Goal: Check status

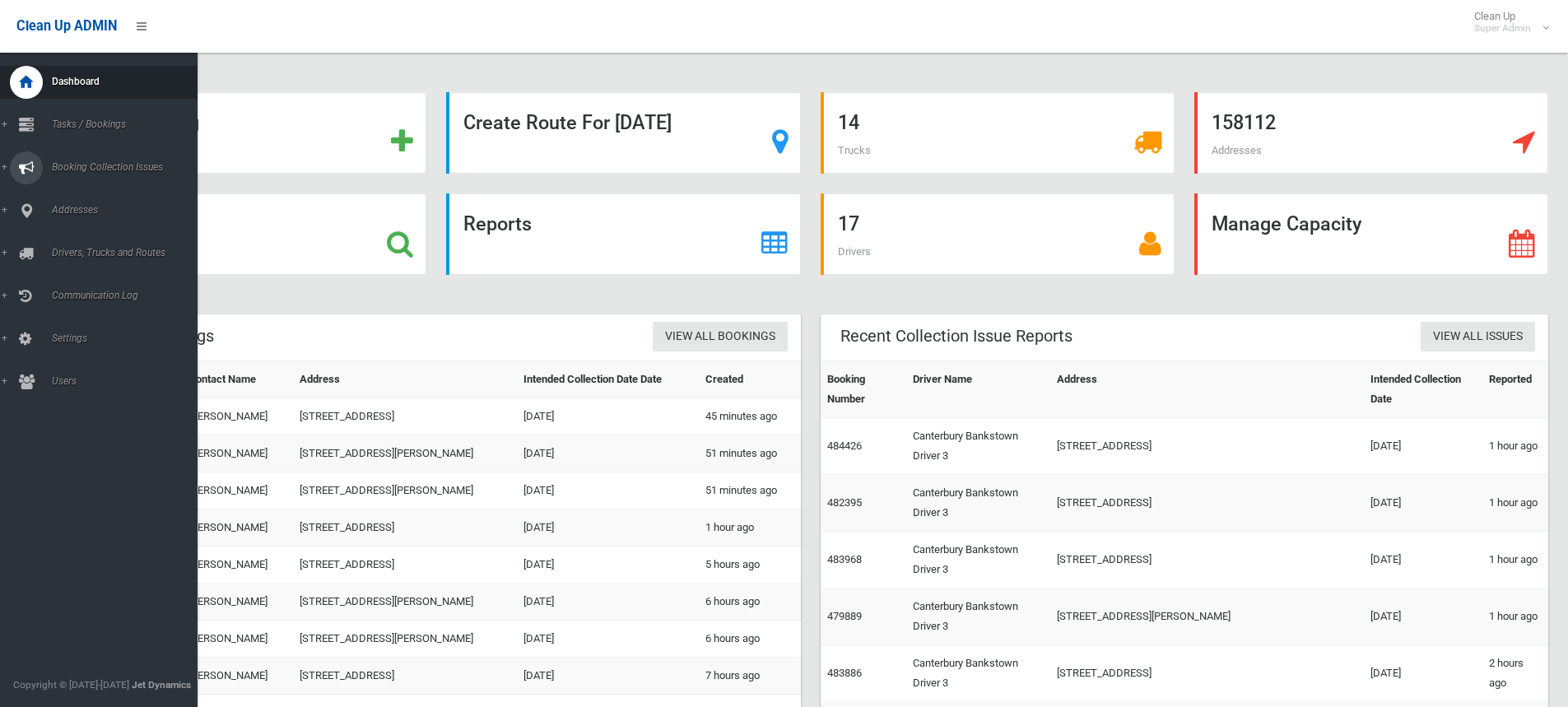
drag, startPoint x: 46, startPoint y: 167, endPoint x: 55, endPoint y: 187, distance: 21.9
click at [43, 167] on link "Booking Collection Issues" at bounding box center [105, 167] width 210 height 33
click at [63, 193] on span "All Reported Issues" at bounding box center [121, 196] width 149 height 12
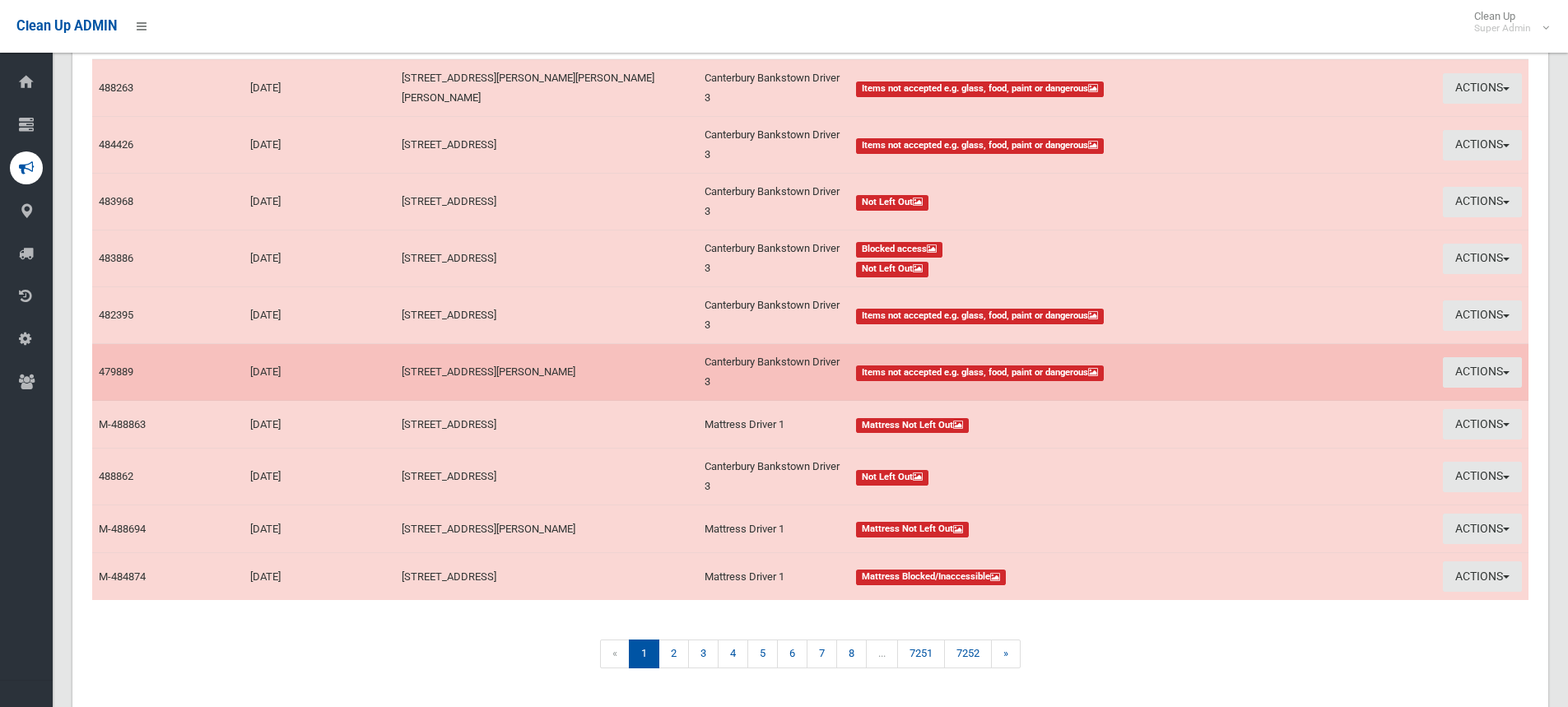
scroll to position [274, 0]
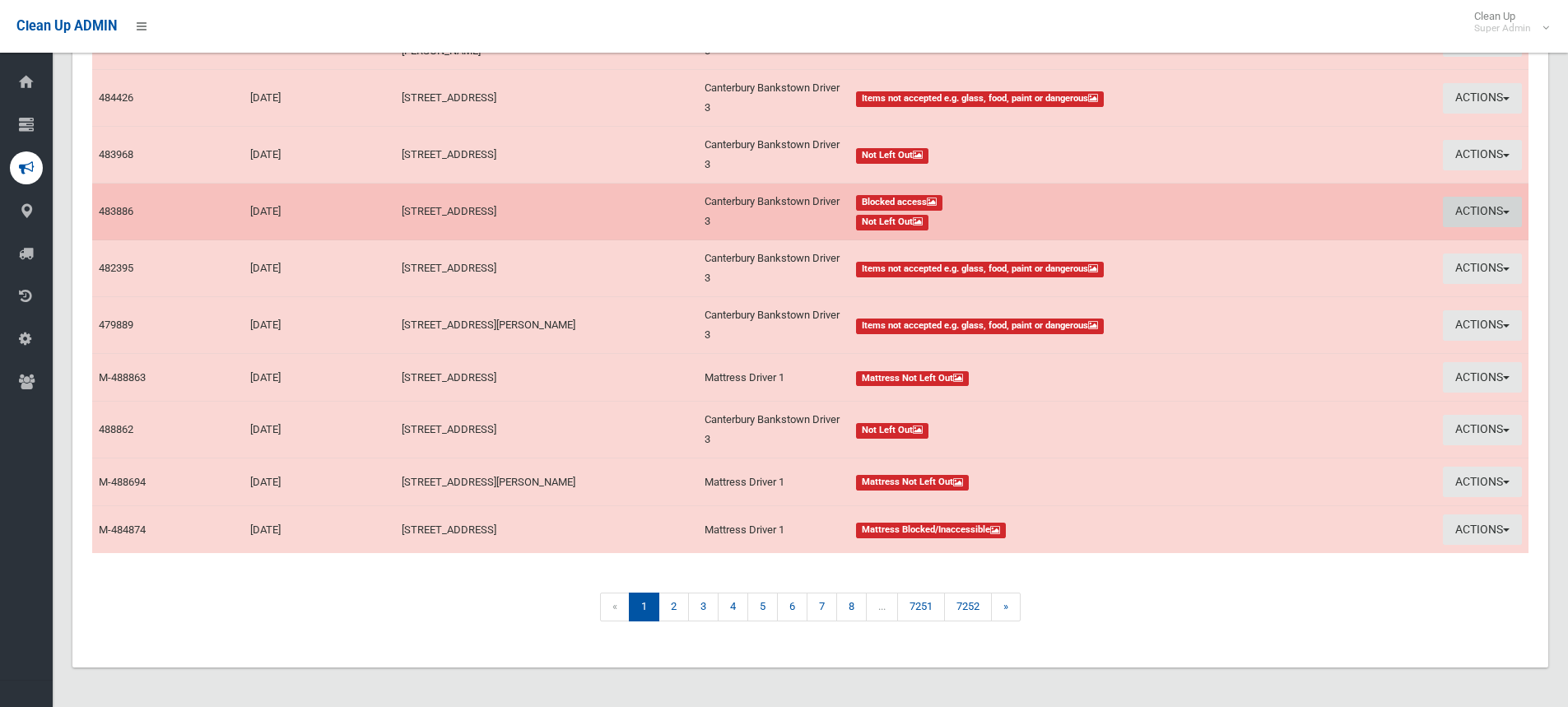
click at [1463, 204] on button "Actions" at bounding box center [1483, 212] width 79 height 31
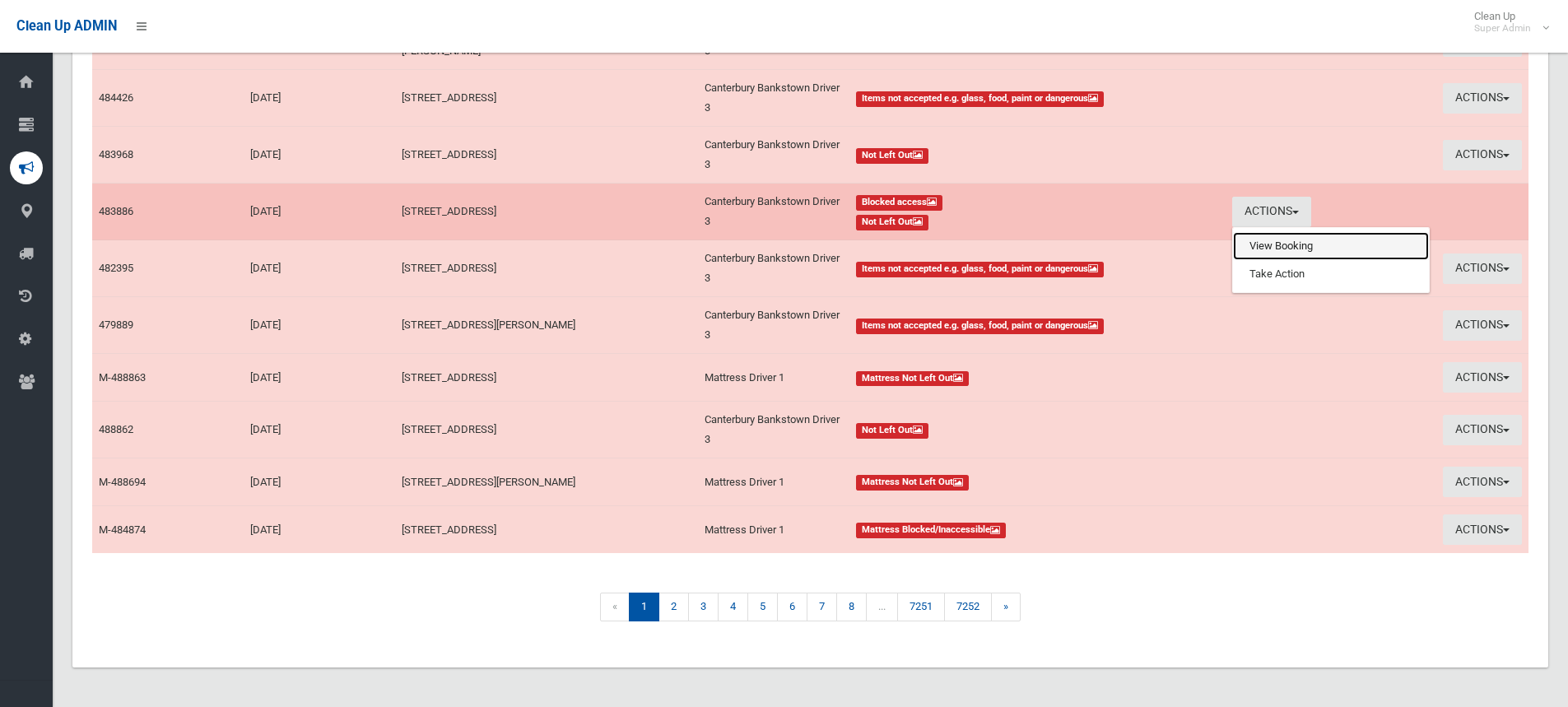
click at [1398, 245] on link "View Booking" at bounding box center [1332, 246] width 196 height 28
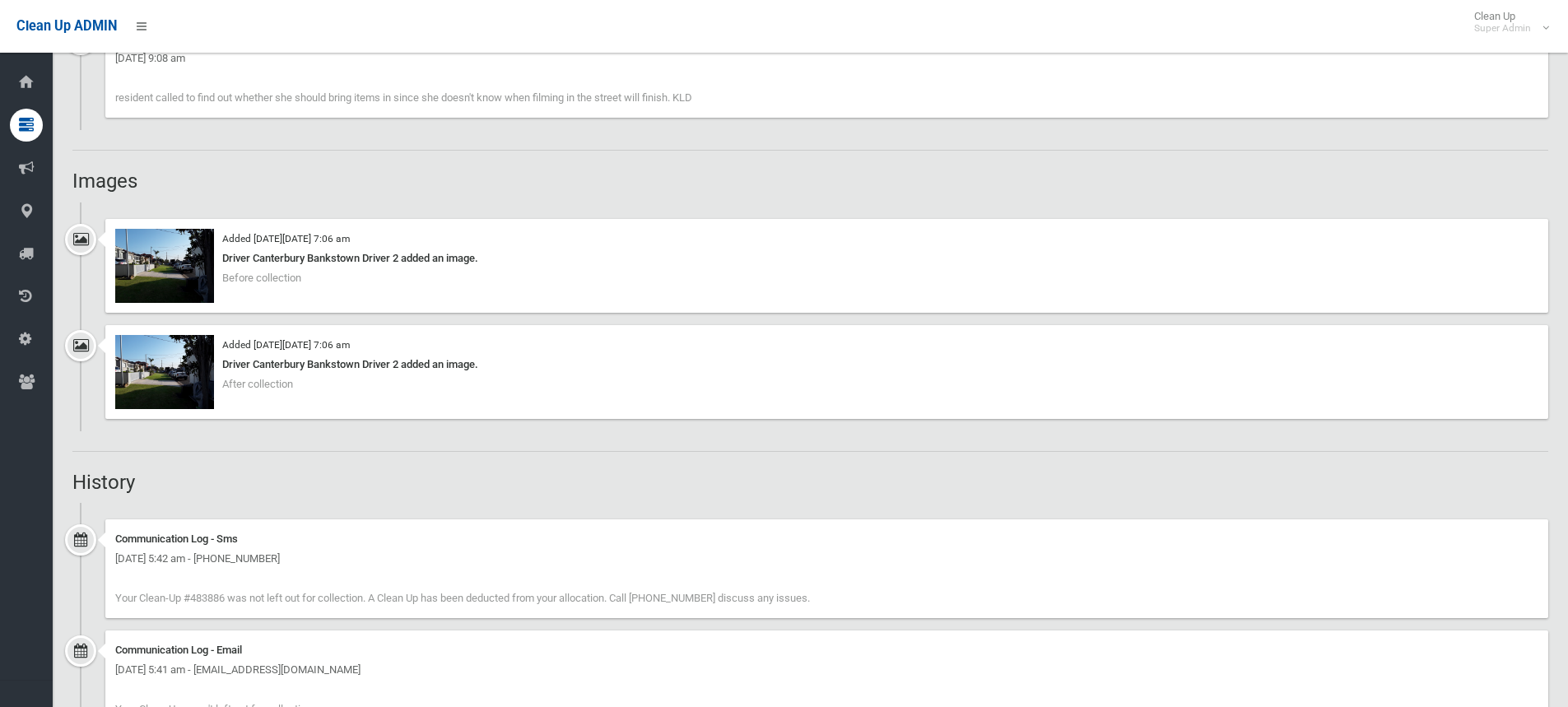
scroll to position [1316, 0]
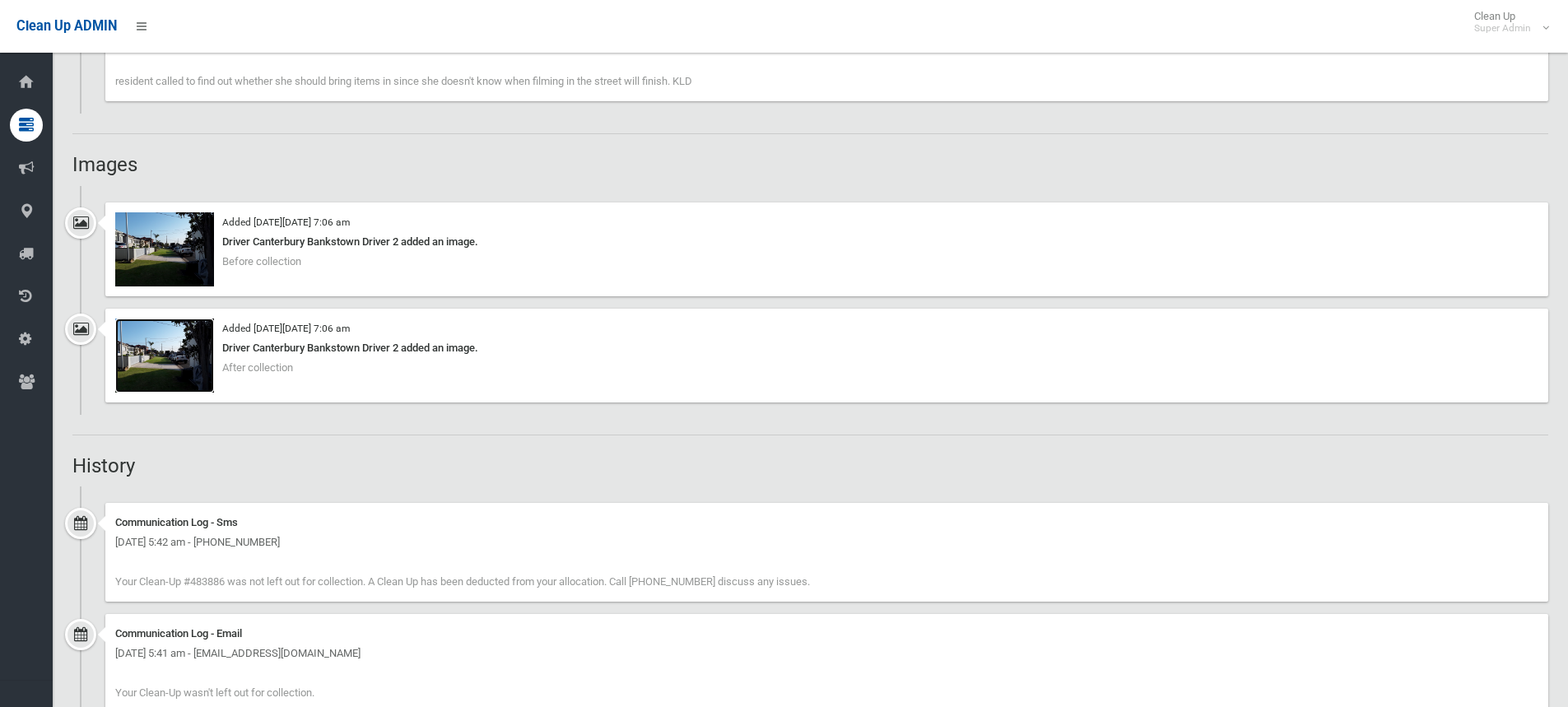
click at [159, 351] on img at bounding box center [165, 355] width 99 height 74
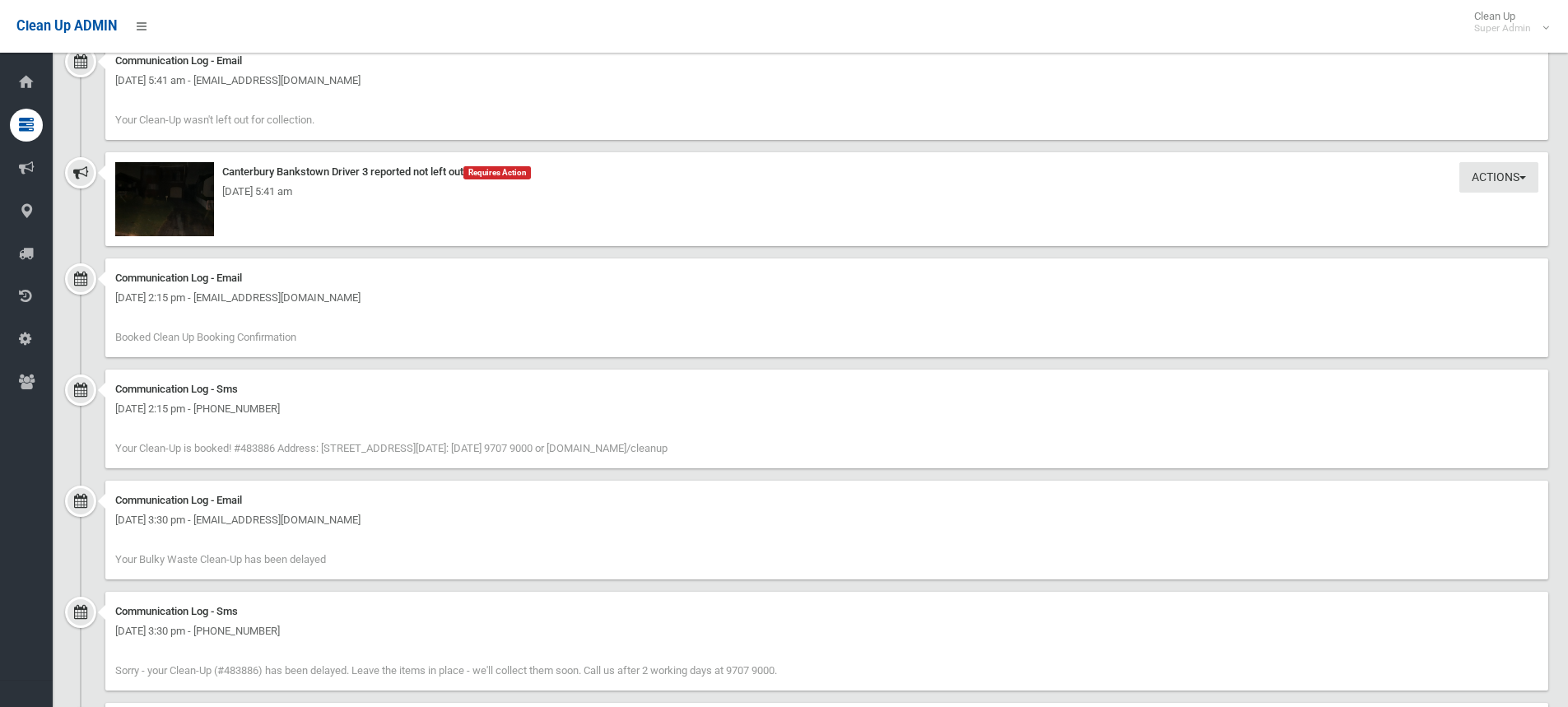
scroll to position [1893, 0]
click at [192, 220] on img at bounding box center [165, 196] width 99 height 74
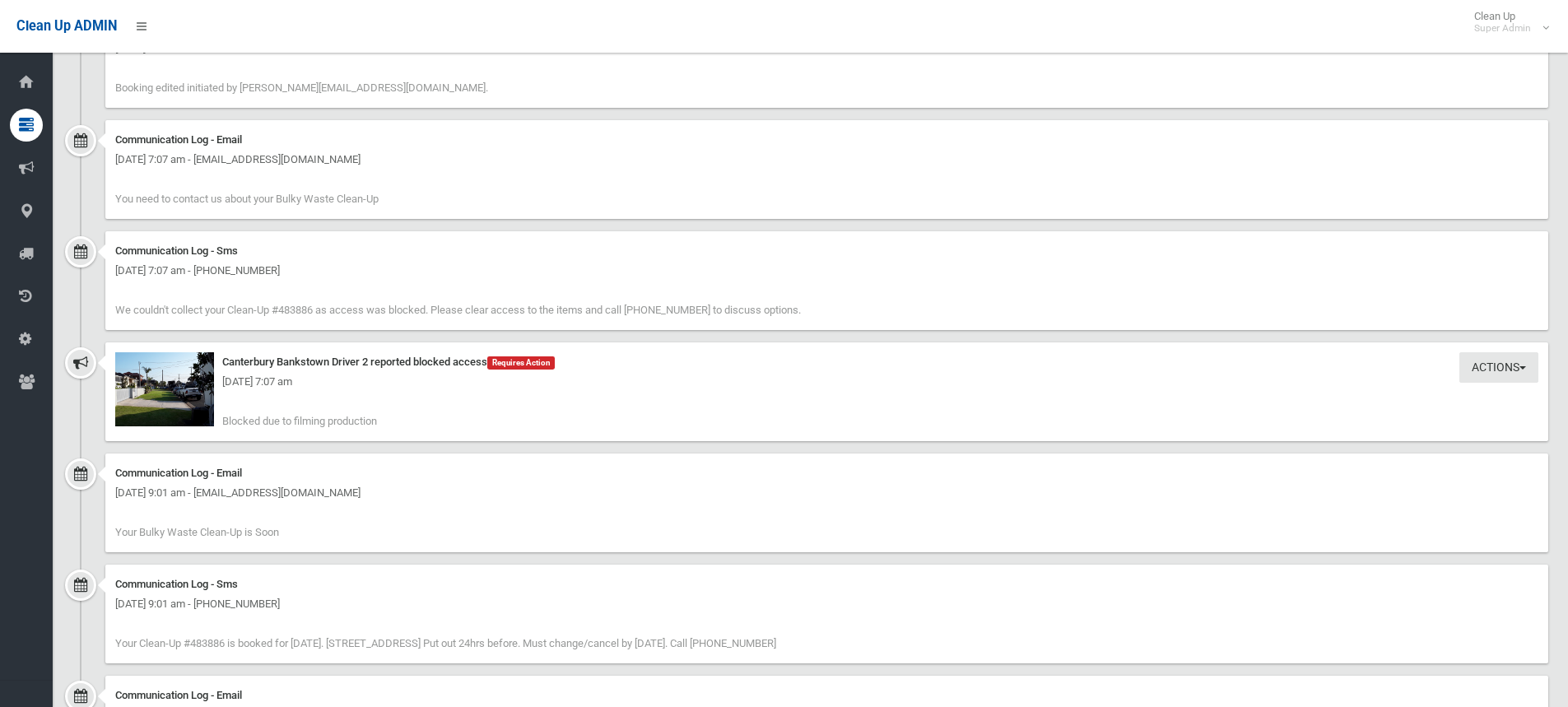
scroll to position [3621, 0]
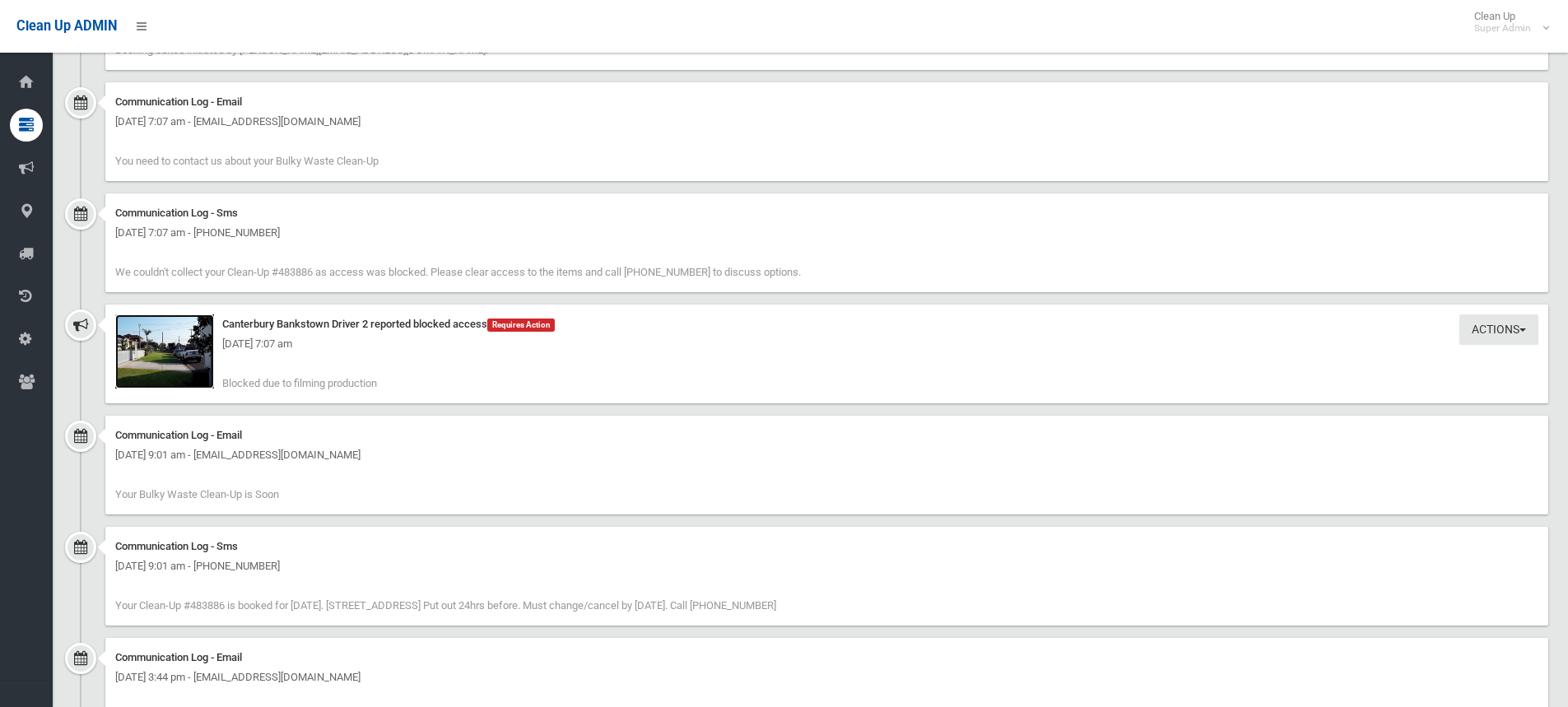
click at [180, 371] on img at bounding box center [165, 351] width 99 height 74
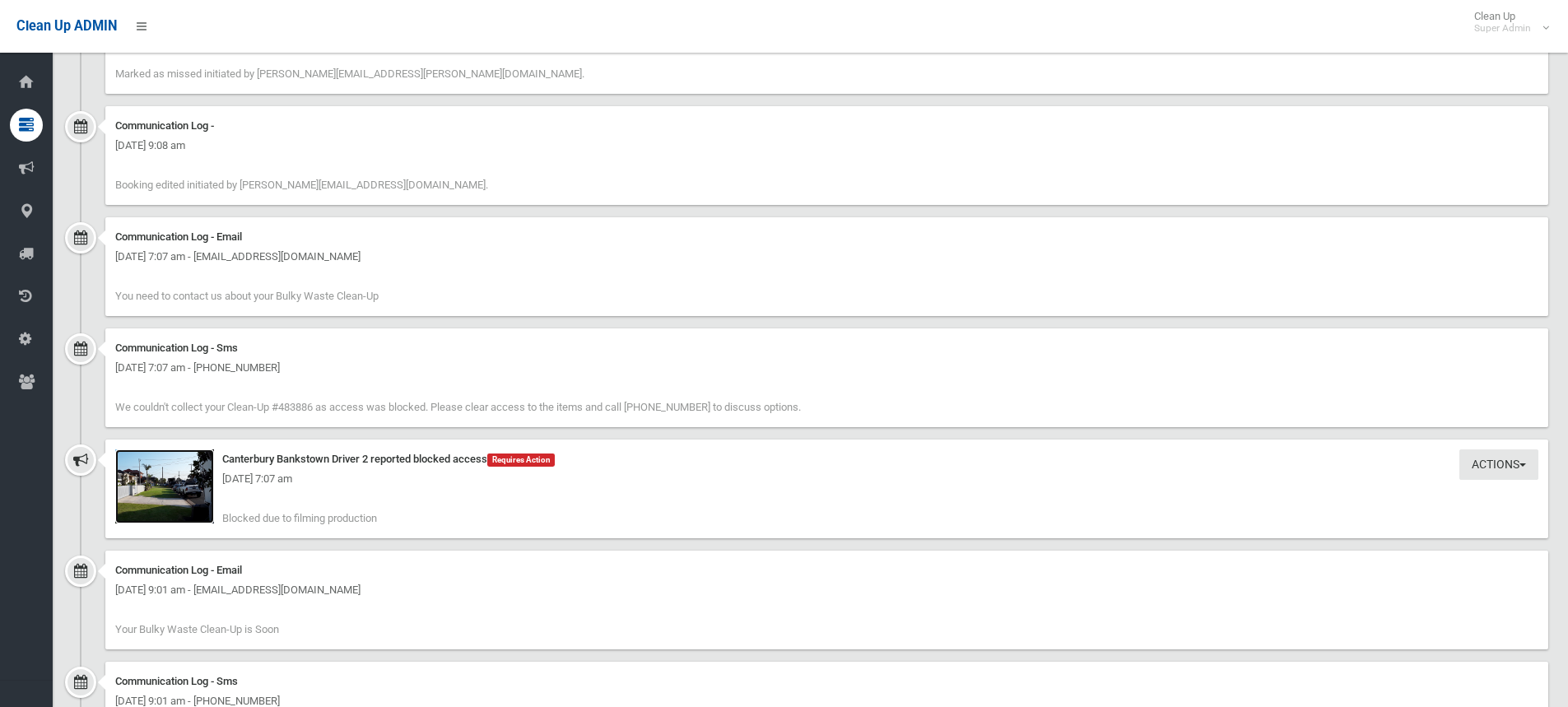
scroll to position [3456, 0]
